Goal: Entertainment & Leisure: Consume media (video, audio)

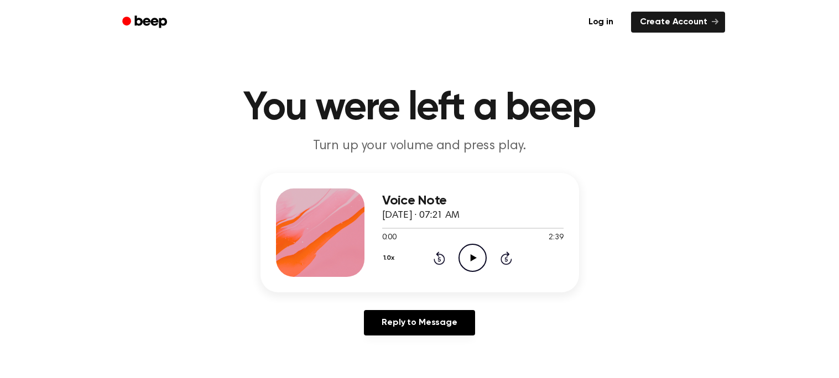
click at [468, 253] on icon "Play Audio" at bounding box center [472, 258] width 28 height 28
click at [473, 266] on icon "Pause Audio" at bounding box center [472, 258] width 28 height 28
click at [473, 266] on icon "Play Audio" at bounding box center [472, 258] width 28 height 28
click at [473, 266] on icon "Pause Audio" at bounding box center [472, 258] width 28 height 28
click at [473, 266] on icon "Play Audio" at bounding box center [472, 258] width 28 height 28
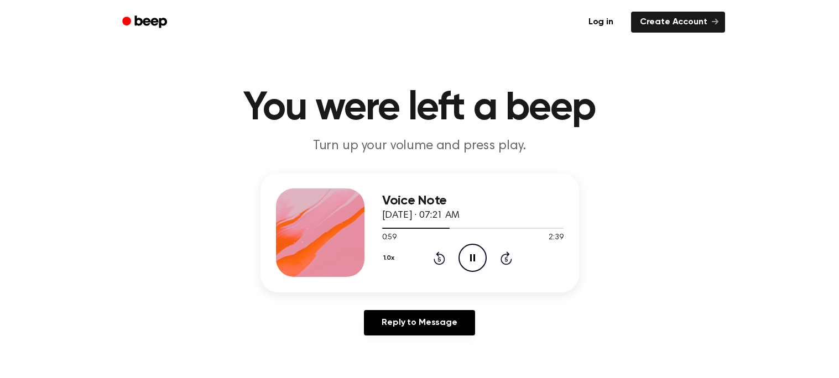
click at [435, 262] on icon at bounding box center [440, 258] width 12 height 13
click at [435, 264] on icon "Rewind 5 seconds" at bounding box center [439, 258] width 12 height 14
click at [444, 264] on icon "Rewind 5 seconds" at bounding box center [439, 258] width 12 height 14
click at [479, 258] on icon "Pause Audio" at bounding box center [472, 258] width 28 height 28
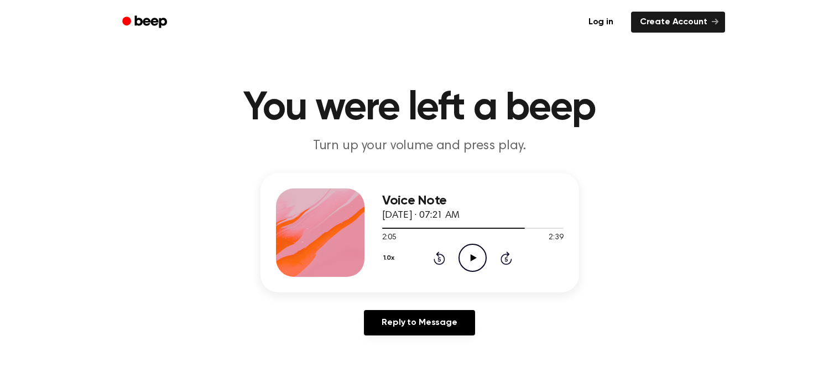
click at [479, 258] on icon "Play Audio" at bounding box center [472, 258] width 28 height 28
click at [479, 259] on icon "Pause Audio" at bounding box center [472, 258] width 28 height 28
click at [439, 254] on icon at bounding box center [440, 258] width 12 height 13
click at [478, 261] on icon "Play Audio" at bounding box center [472, 258] width 28 height 28
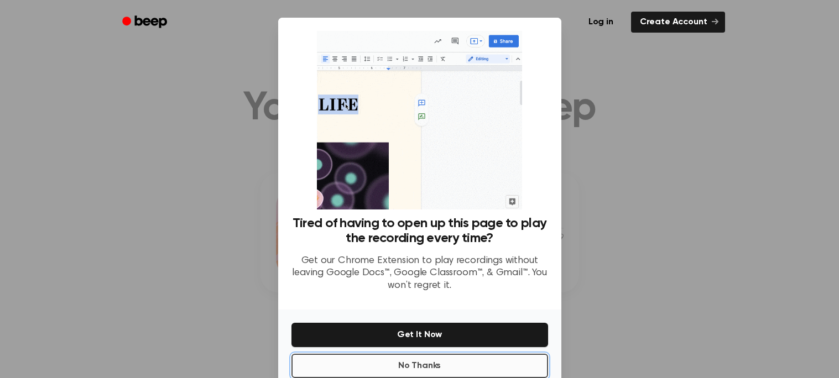
click at [480, 357] on button "No Thanks" at bounding box center [419, 366] width 257 height 24
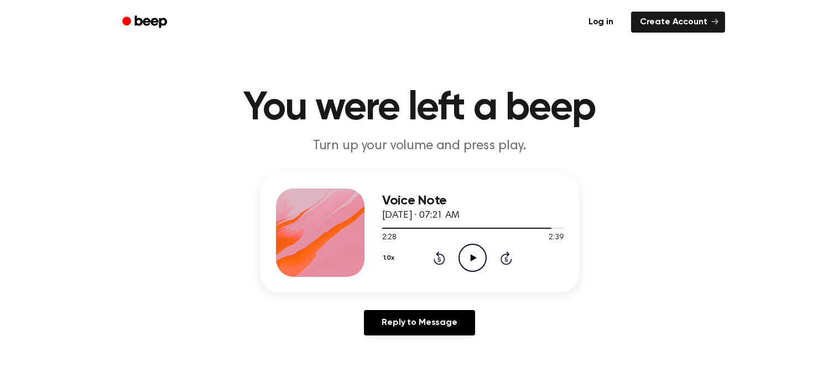
click at [438, 258] on icon at bounding box center [439, 259] width 3 height 4
click at [476, 258] on icon at bounding box center [474, 257] width 6 height 7
